Goal: Entertainment & Leisure: Consume media (video, audio)

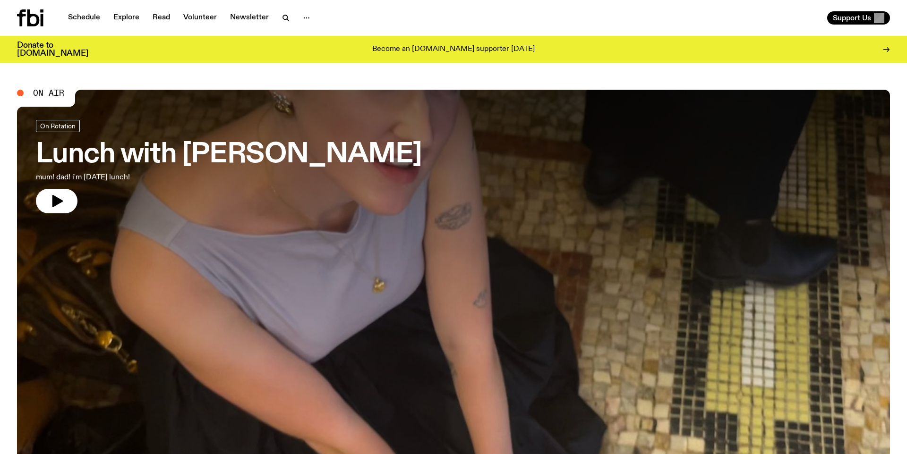
click at [739, 28] on div "Schedule Explore Read Volunteer Newsletter Support Us" at bounding box center [453, 18] width 907 height 36
click at [72, 123] on span "On Rotation" at bounding box center [57, 125] width 35 height 7
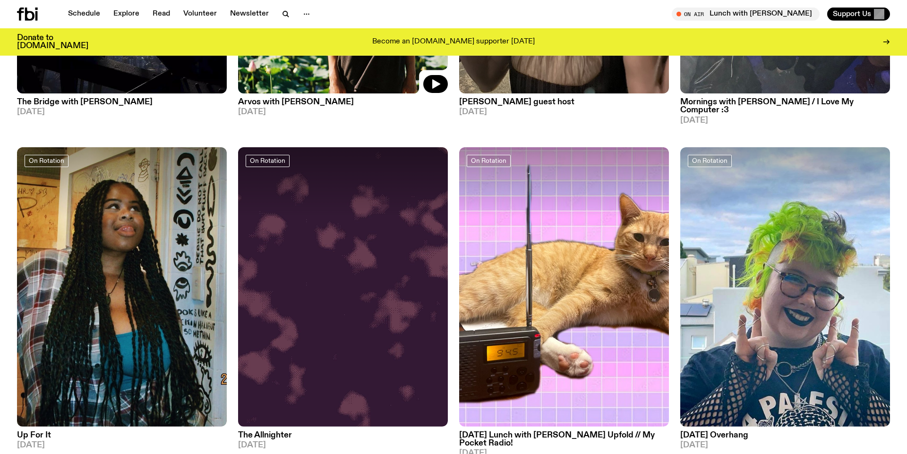
scroll to position [696, 0]
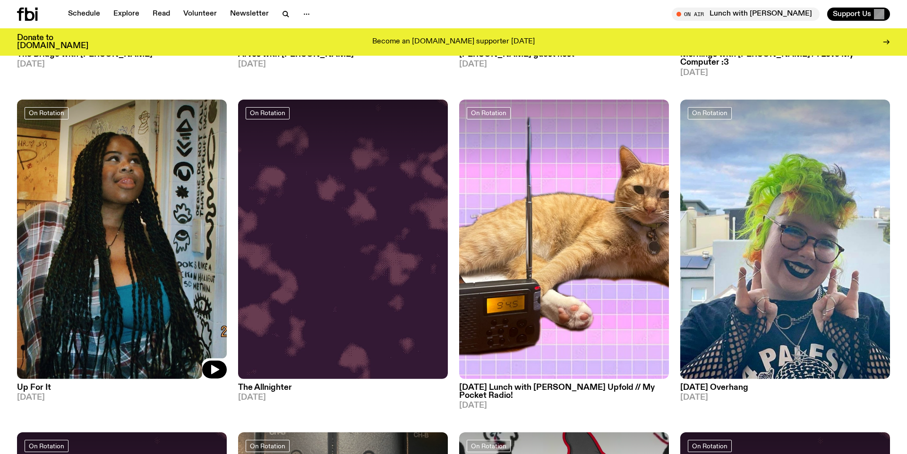
click at [122, 157] on div at bounding box center [122, 135] width 210 height 70
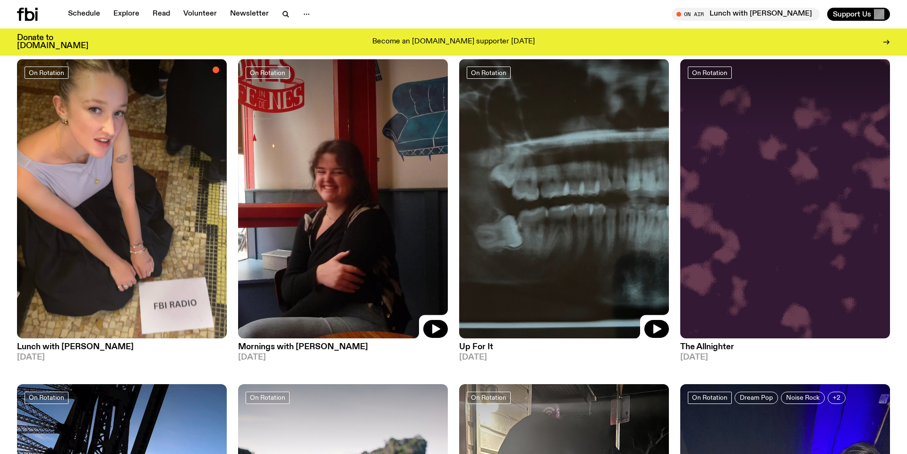
scroll to position [108, 0]
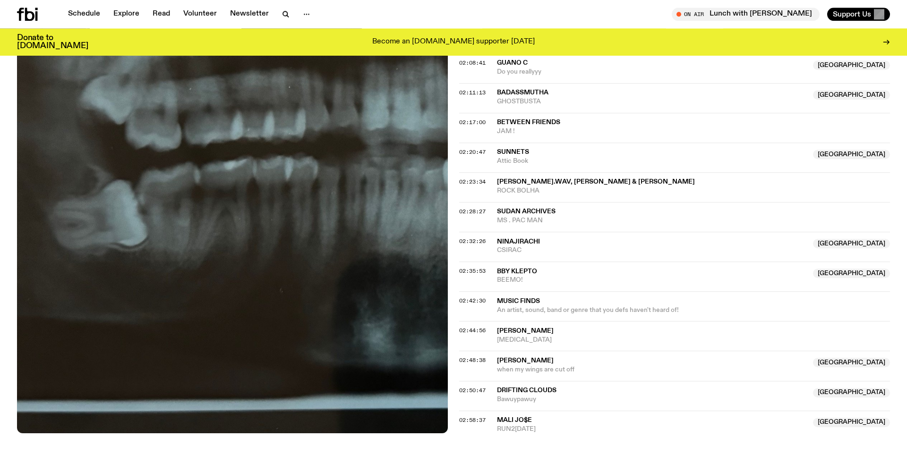
scroll to position [1131, 0]
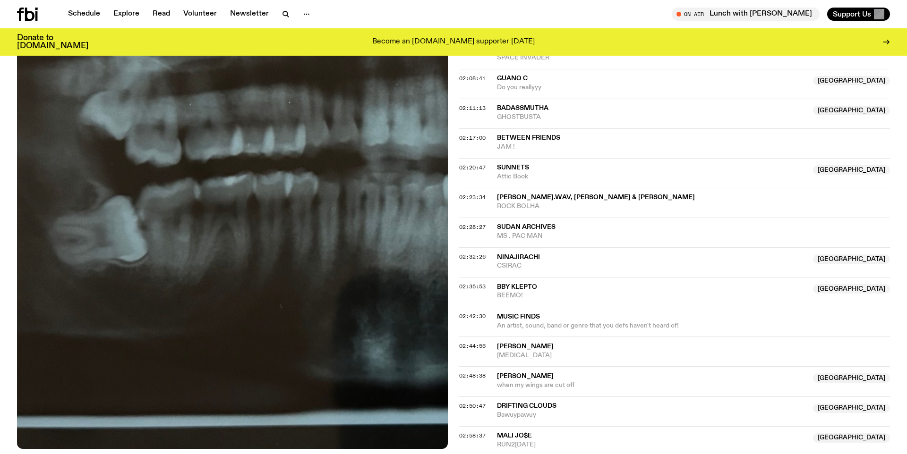
click at [505, 195] on span "[PERSON_NAME].wav, [PERSON_NAME] & [PERSON_NAME]" at bounding box center [596, 197] width 198 height 7
click at [480, 196] on span "02:23:34" at bounding box center [472, 198] width 26 height 8
click at [473, 198] on span "02:23:34" at bounding box center [472, 198] width 26 height 8
click at [525, 258] on span "Ninajirachi" at bounding box center [518, 257] width 43 height 7
click at [471, 255] on span "02:32:26" at bounding box center [472, 257] width 26 height 8
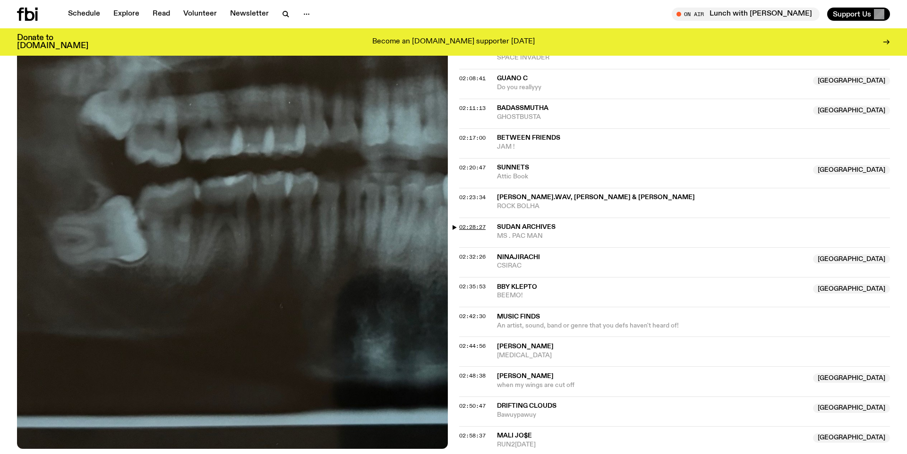
click at [481, 225] on span "02:28:27" at bounding box center [472, 227] width 26 height 8
click at [479, 255] on span "02:32:26" at bounding box center [472, 257] width 26 height 8
click at [459, 258] on span "02:32:26" at bounding box center [472, 257] width 26 height 8
click at [471, 230] on span "02:28:27" at bounding box center [472, 227] width 26 height 8
click at [477, 196] on span "02:23:34" at bounding box center [472, 198] width 26 height 8
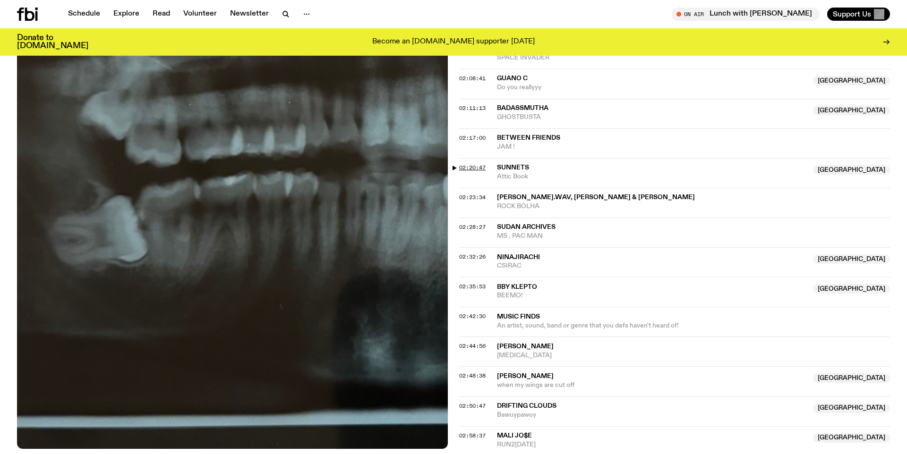
click at [478, 169] on span "02:20:47" at bounding box center [472, 168] width 26 height 8
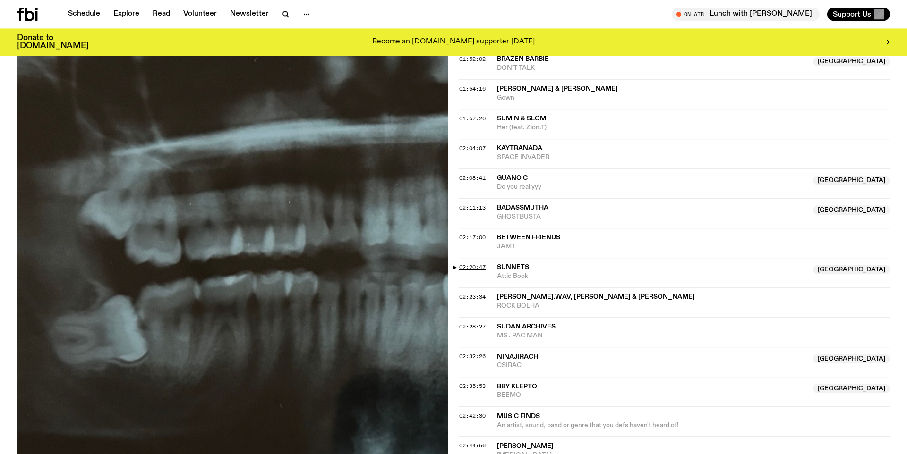
scroll to position [1023, 0]
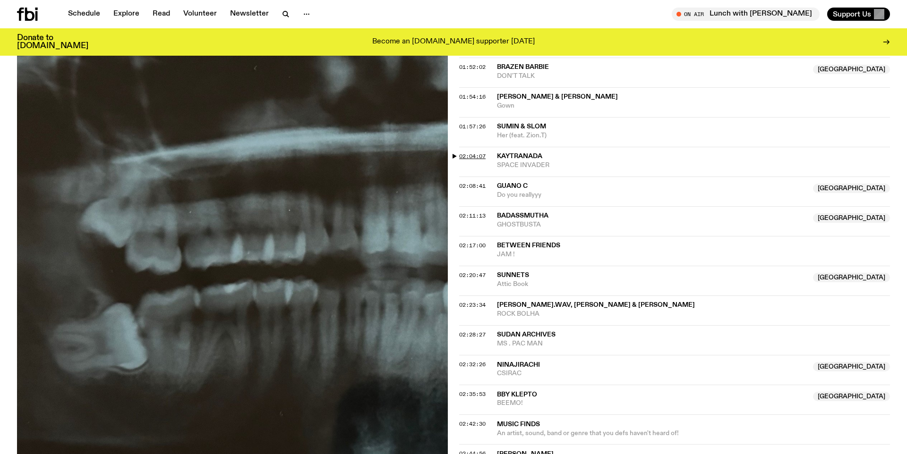
click at [481, 154] on span "02:04:07" at bounding box center [472, 157] width 26 height 8
click at [469, 154] on span "02:04:07" at bounding box center [472, 157] width 26 height 8
click at [460, 156] on span "02:04:07" at bounding box center [472, 157] width 26 height 8
drag, startPoint x: 552, startPoint y: 185, endPoint x: 506, endPoint y: 179, distance: 46.6
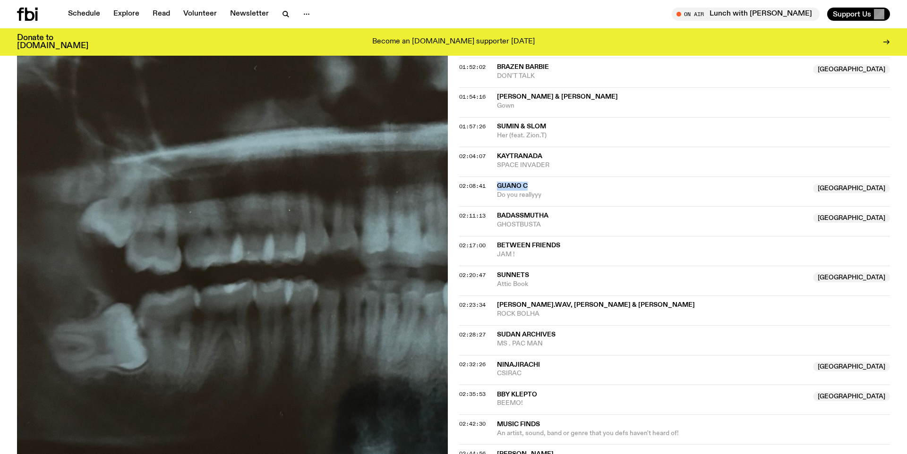
click at [506, 182] on span "Guano C" at bounding box center [652, 186] width 310 height 9
click at [558, 216] on span "BADASSMUTHA" at bounding box center [652, 216] width 310 height 9
click at [472, 266] on div "02:17:00 Between Friends JAM !" at bounding box center [674, 281] width 431 height 30
click at [470, 246] on span "02:17:00" at bounding box center [472, 246] width 26 height 8
drag, startPoint x: 579, startPoint y: 247, endPoint x: 500, endPoint y: 239, distance: 79.7
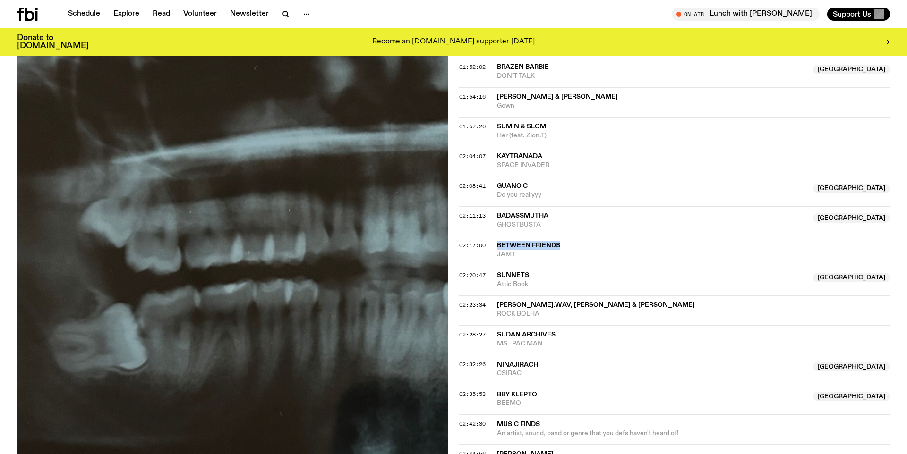
click at [500, 241] on span "Between Friends" at bounding box center [693, 245] width 393 height 9
click at [578, 244] on div "Copied" at bounding box center [693, 250] width 393 height 18
drag, startPoint x: 578, startPoint y: 244, endPoint x: 493, endPoint y: 239, distance: 85.6
click at [556, 266] on div "02:17:00 Between Friends JAM !" at bounding box center [674, 281] width 431 height 30
click at [571, 244] on span "Between Friends" at bounding box center [693, 245] width 393 height 9
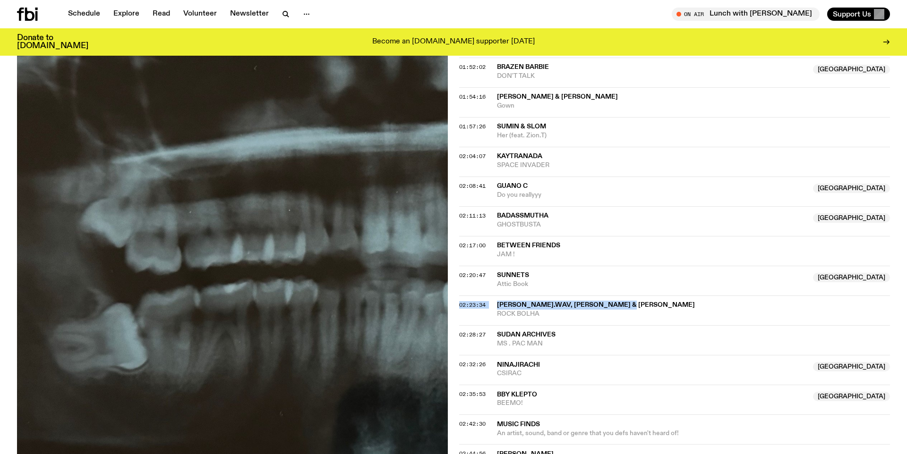
drag, startPoint x: 637, startPoint y: 301, endPoint x: 493, endPoint y: 297, distance: 144.1
click at [497, 301] on span "[PERSON_NAME].wav, [PERSON_NAME] & [PERSON_NAME]" at bounding box center [693, 305] width 393 height 9
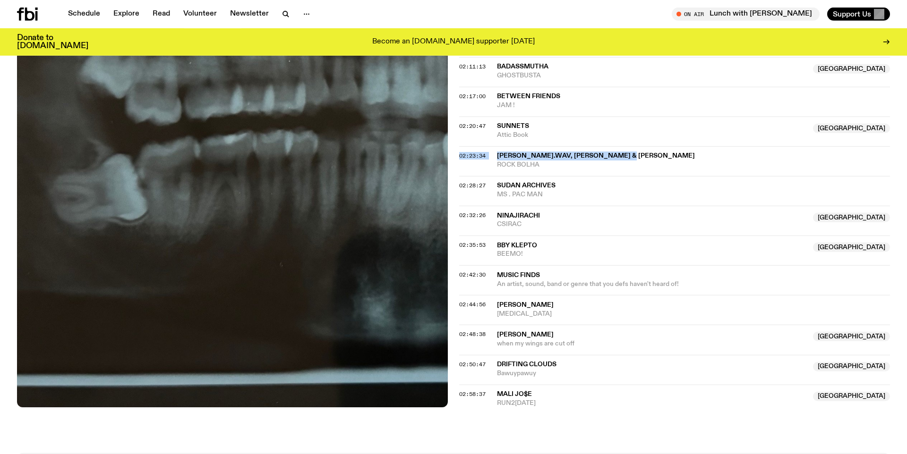
scroll to position [1185, 0]
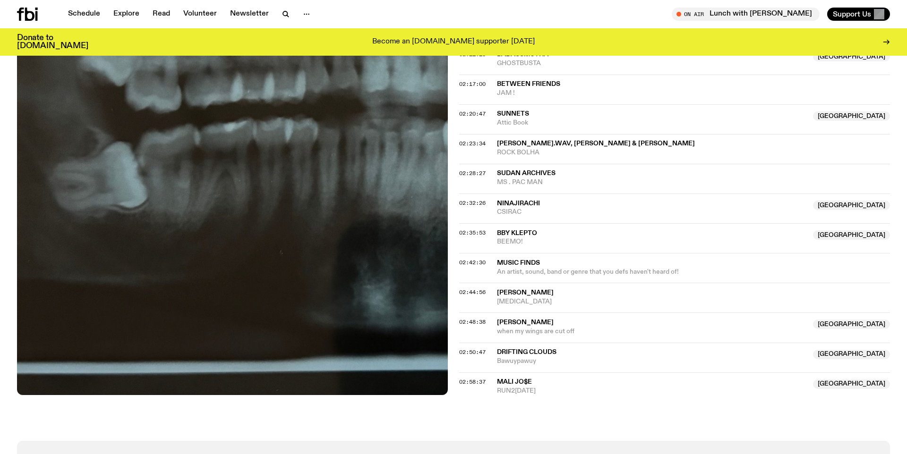
click at [486, 174] on div "02:28:27" at bounding box center [478, 173] width 38 height 5
click at [480, 174] on span "02:28:27" at bounding box center [472, 174] width 26 height 8
drag, startPoint x: 567, startPoint y: 175, endPoint x: 498, endPoint y: 174, distance: 69.0
click at [498, 174] on span "Sudan Archives" at bounding box center [693, 173] width 393 height 9
